Goal: Obtain resource: Obtain resource

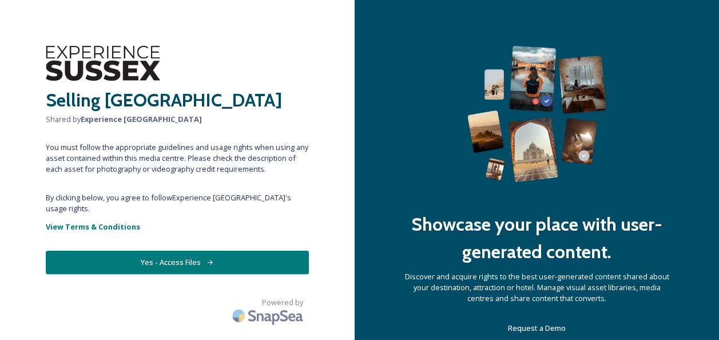
click at [200, 251] on button "Yes - Access Files" at bounding box center [177, 262] width 263 height 23
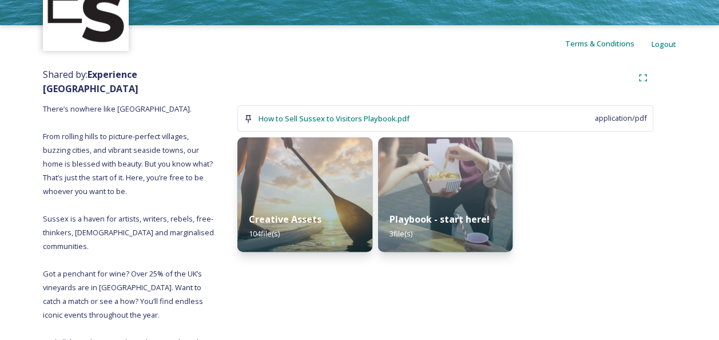
scroll to position [114, 0]
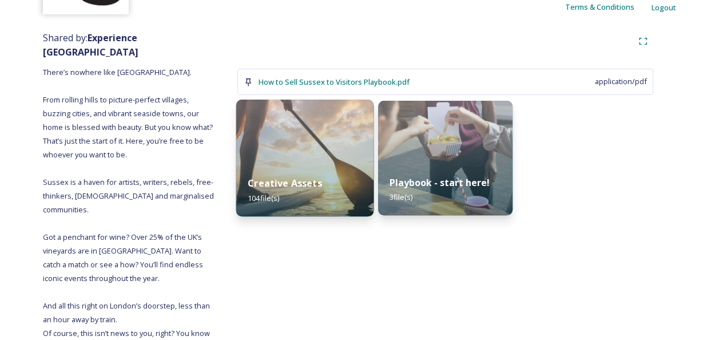
click at [331, 149] on img at bounding box center [304, 158] width 137 height 117
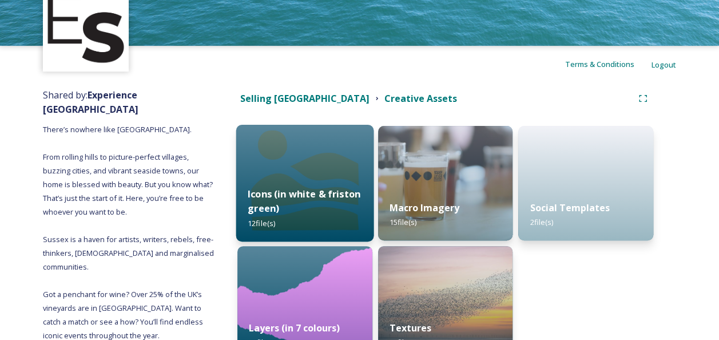
scroll to position [114, 0]
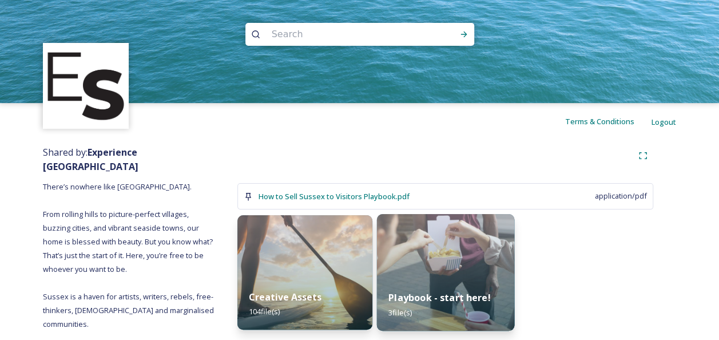
click at [448, 247] on img at bounding box center [445, 272] width 137 height 117
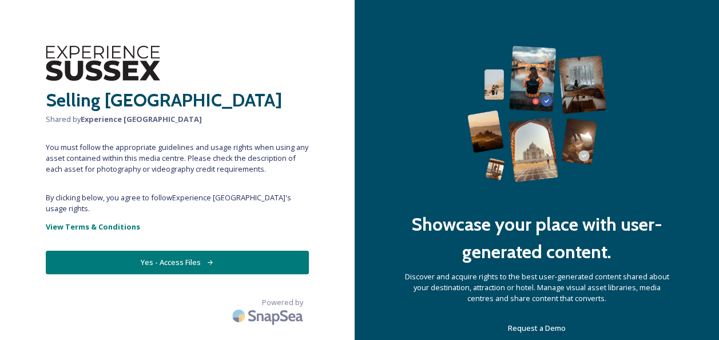
drag, startPoint x: 0, startPoint y: 0, endPoint x: 148, endPoint y: 246, distance: 286.8
click at [148, 251] on button "Yes - Access Files" at bounding box center [177, 262] width 263 height 23
